Goal: Information Seeking & Learning: Compare options

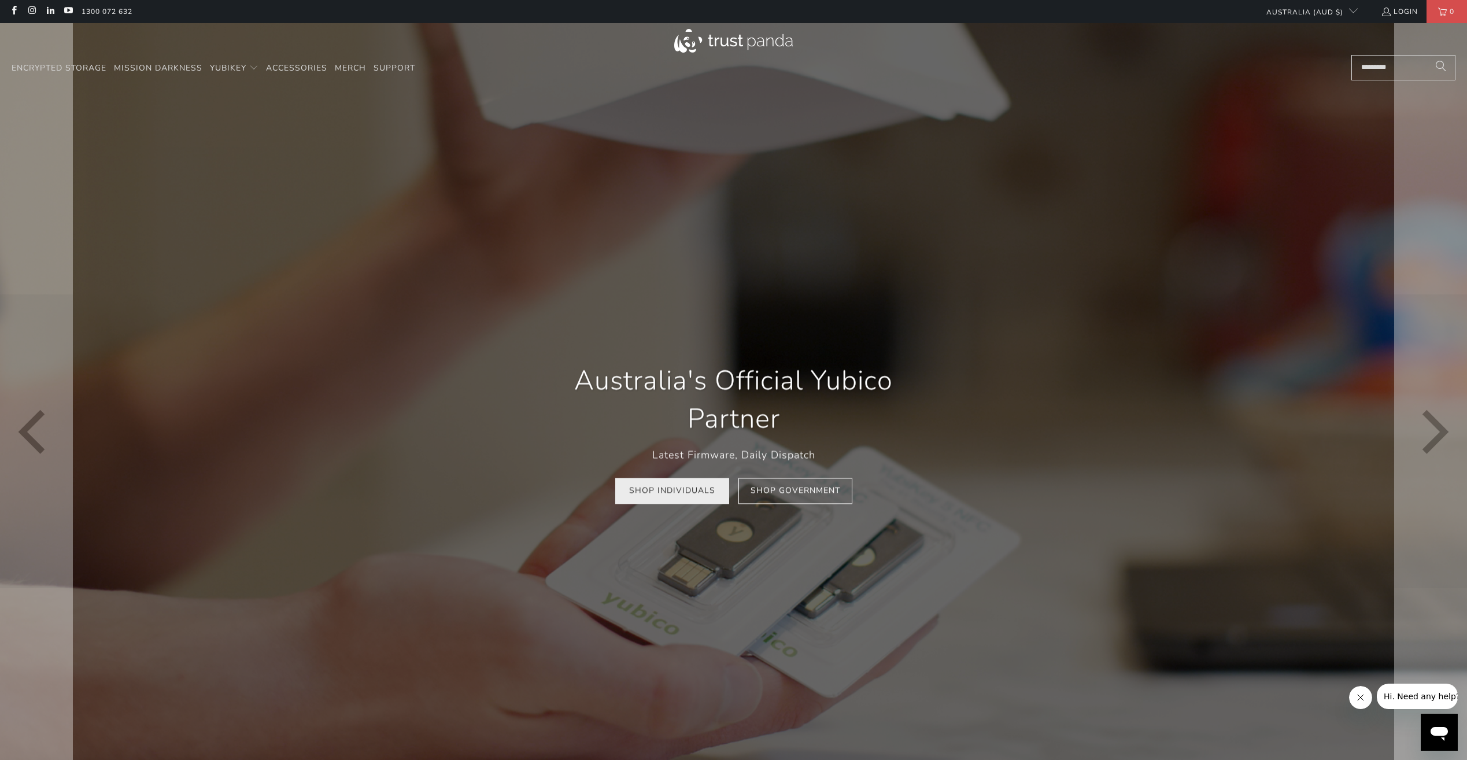
click at [667, 489] on link "Shop Individuals" at bounding box center [672, 491] width 114 height 26
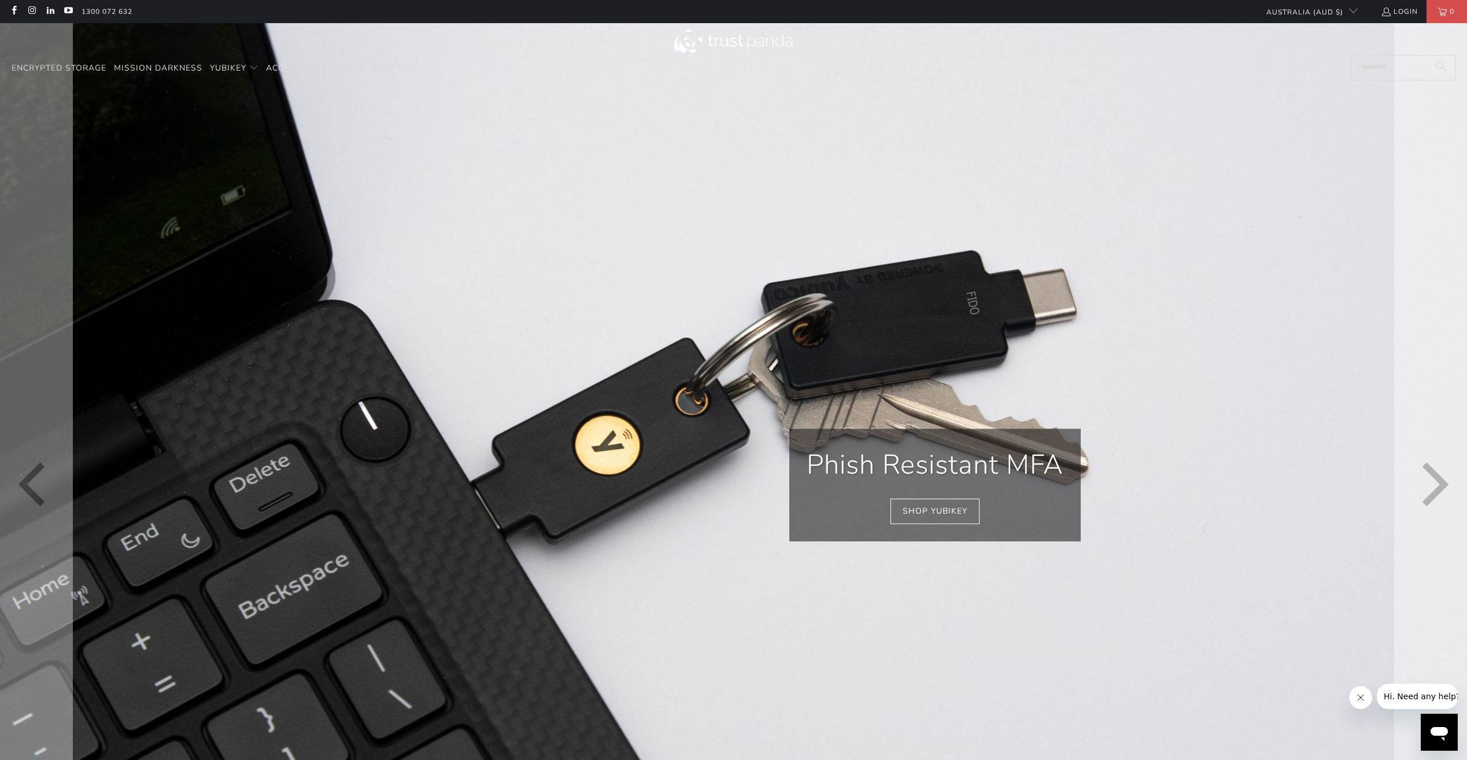
scroll to position [0, 1002]
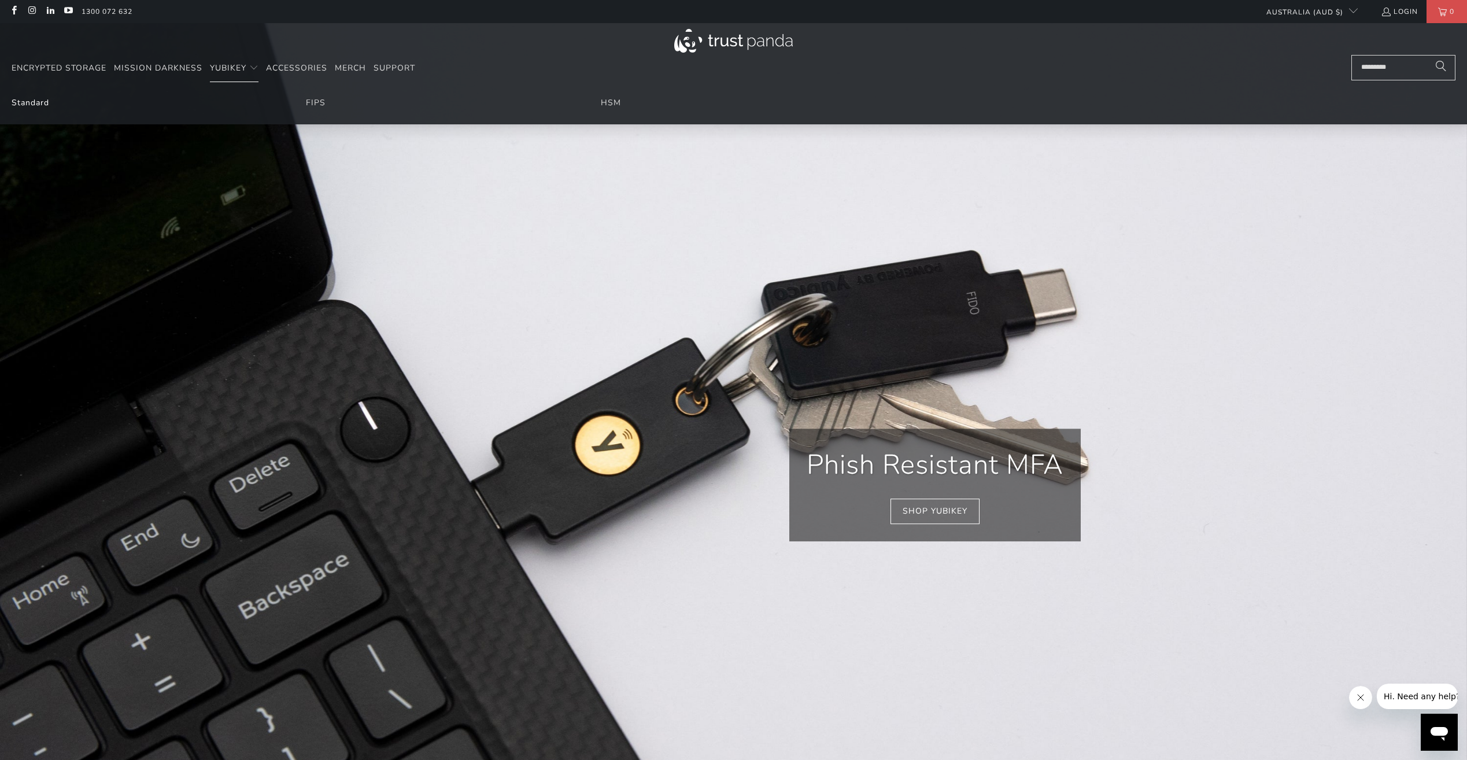
click at [38, 103] on link "Standard" at bounding box center [31, 102] width 38 height 11
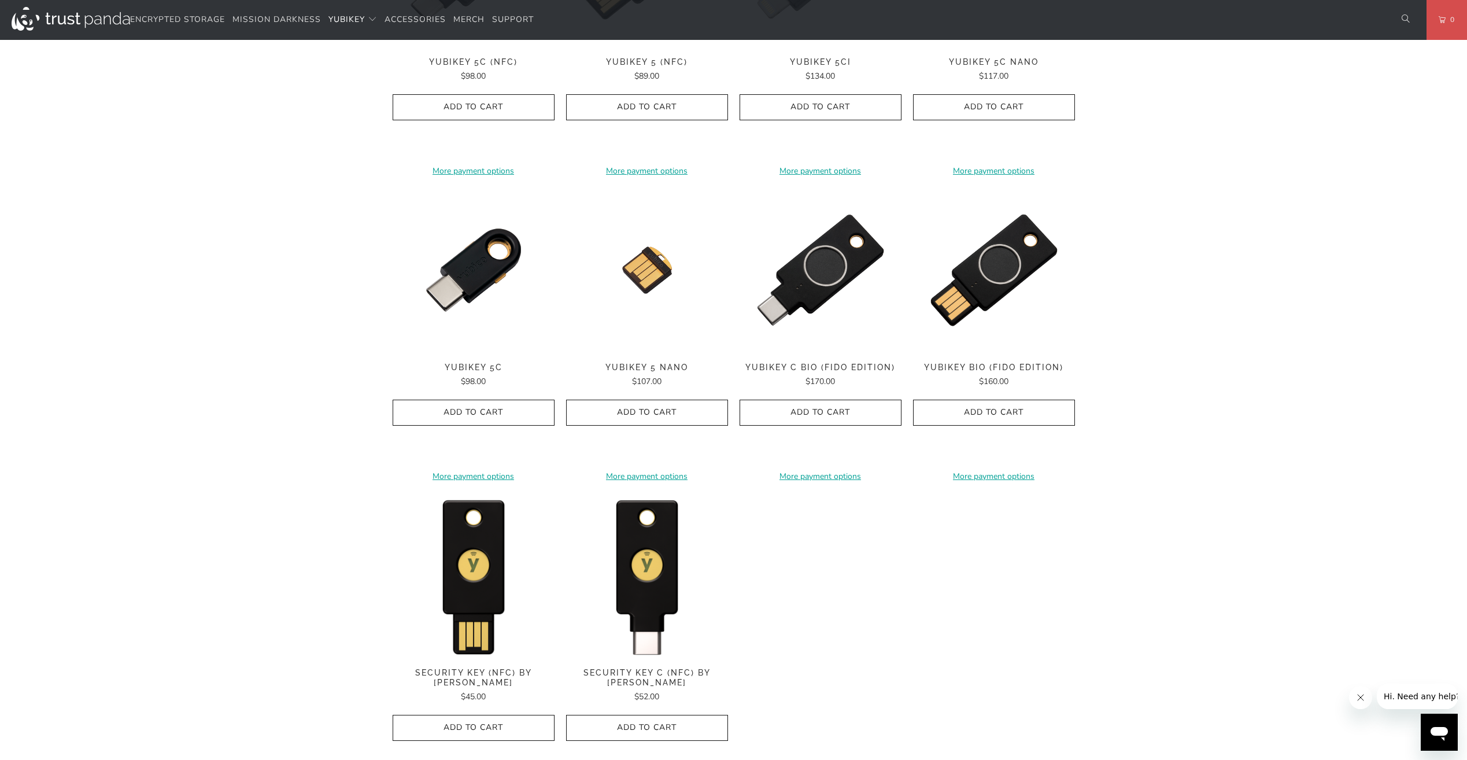
scroll to position [520, 0]
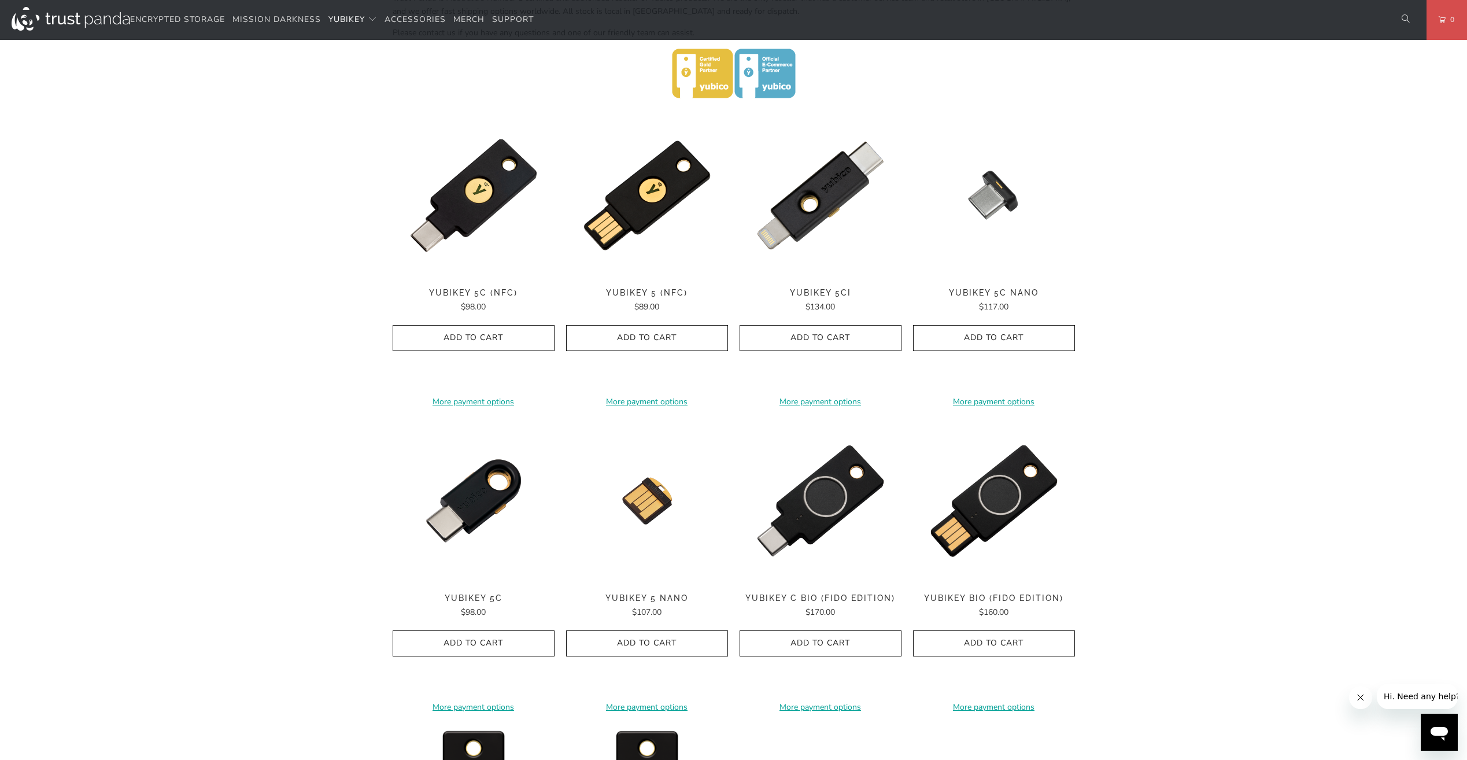
click at [1175, 309] on div "Home / YubiKey for Businesses and Professionals YubiKey 5 Series Multi-protocol…" at bounding box center [733, 308] width 1467 height 1481
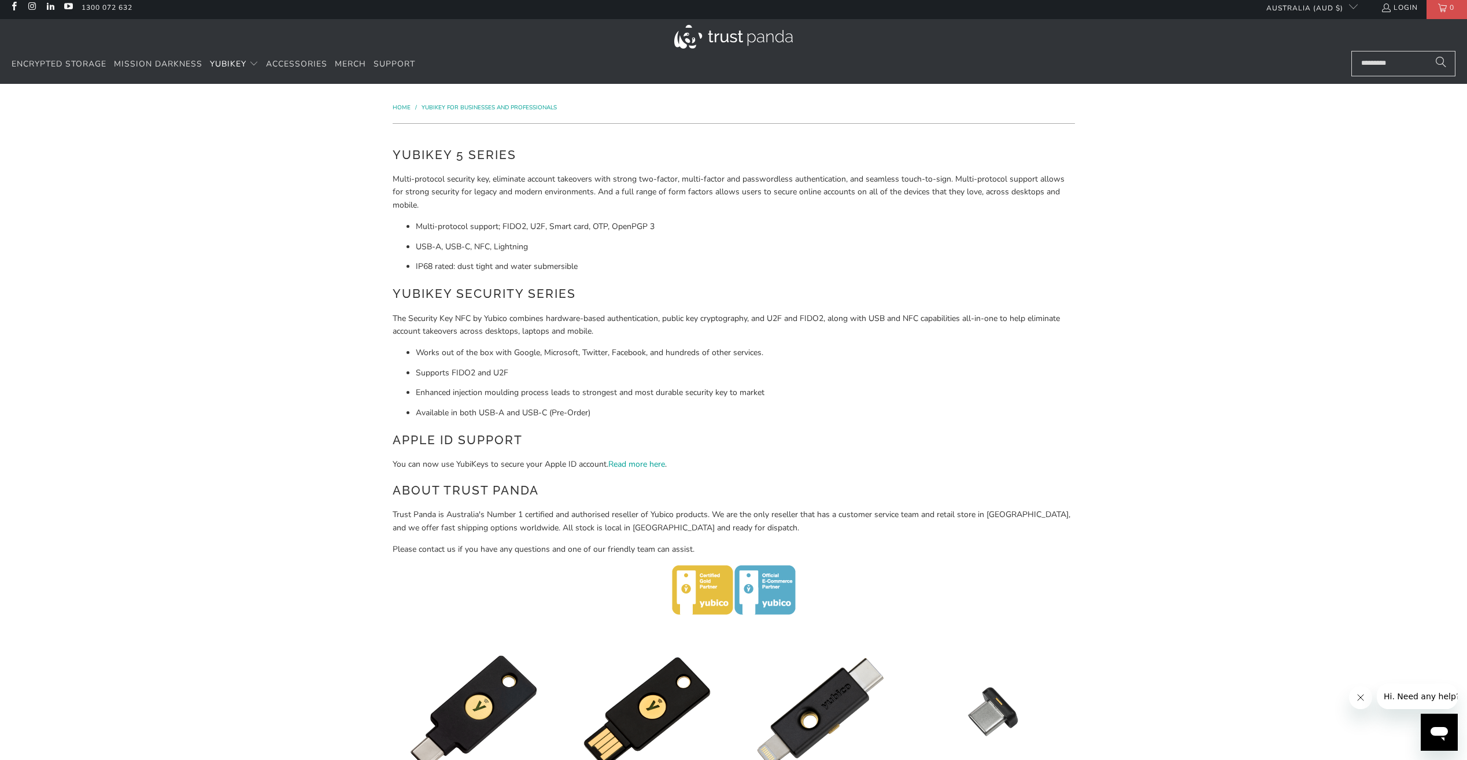
scroll to position [0, 0]
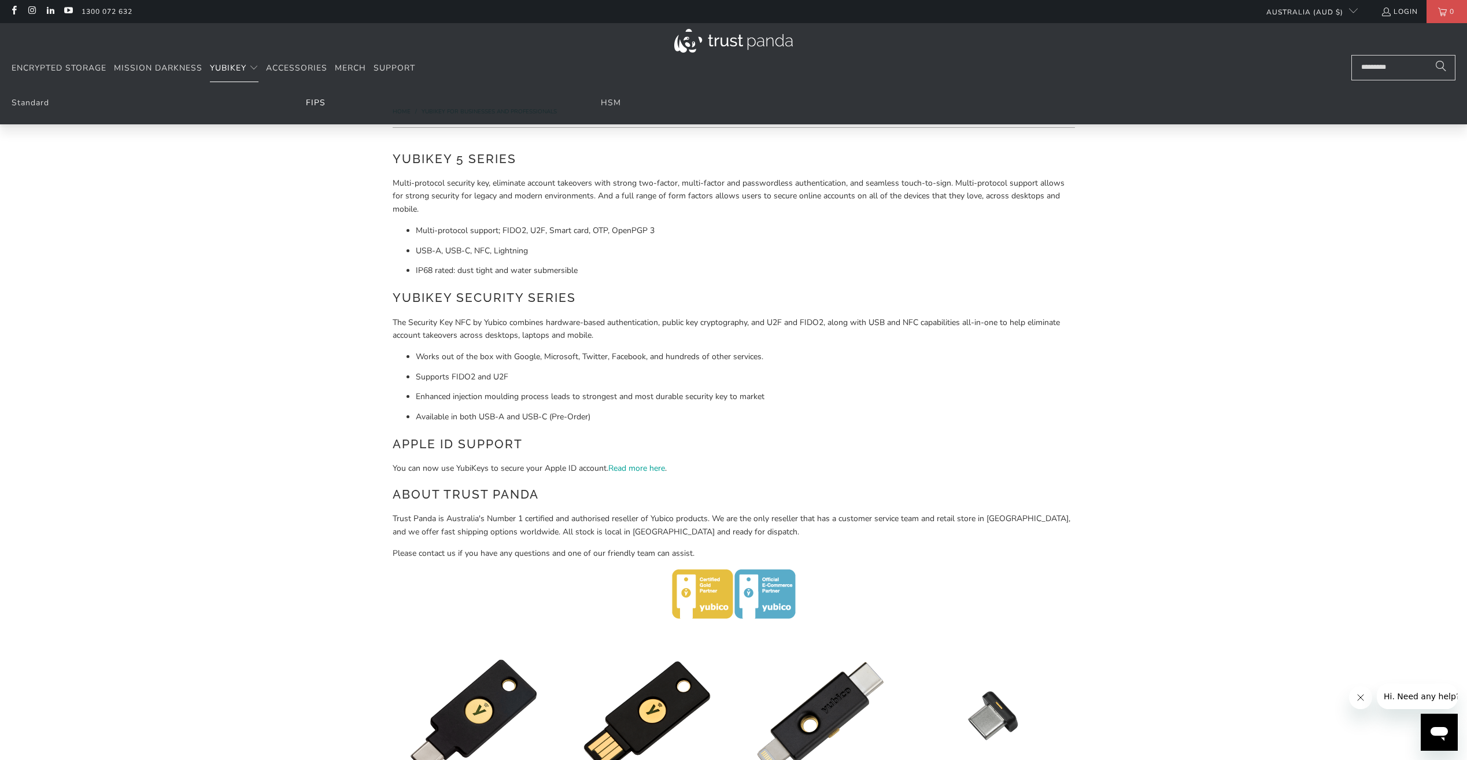
click at [311, 99] on link "FIPS" at bounding box center [316, 102] width 20 height 11
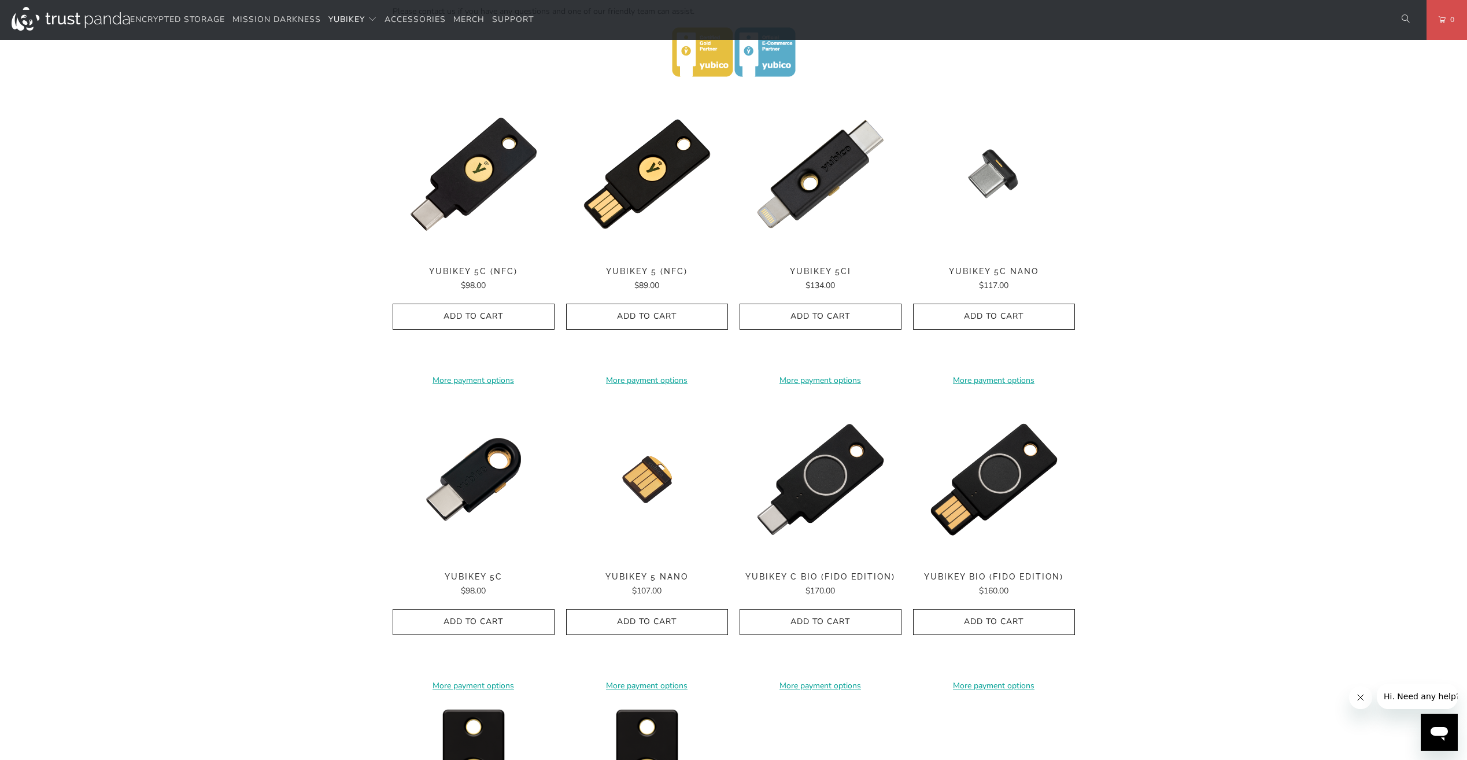
scroll to position [520, 0]
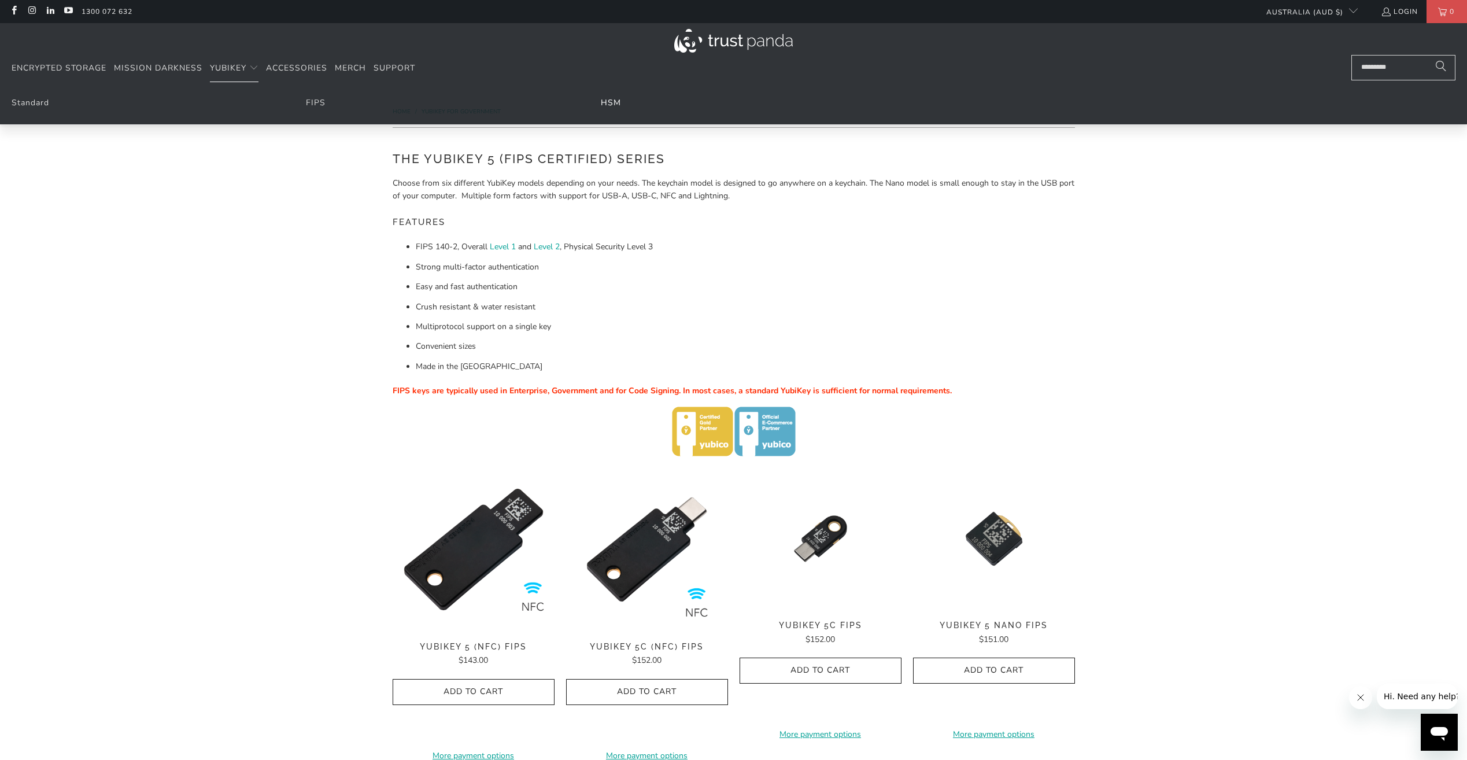
click at [614, 102] on link "HSM" at bounding box center [611, 102] width 20 height 11
